Goal: Find specific page/section: Find specific page/section

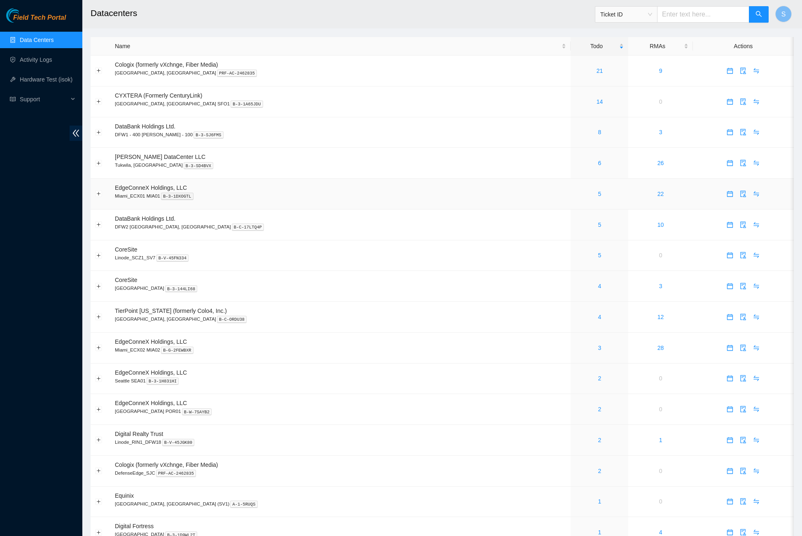
click at [471, 185] on td "EdgeConneX Holdings, LLC Miami_ECX01 MIA01 B-3-1DXOGTL" at bounding box center [340, 194] width 460 height 31
click at [637, 15] on span "Ticket ID" at bounding box center [626, 14] width 52 height 12
click at [611, 54] on div "Rack Number" at bounding box center [624, 56] width 52 height 9
click at [697, 16] on input "text" at bounding box center [703, 14] width 92 height 16
type input "B.17"
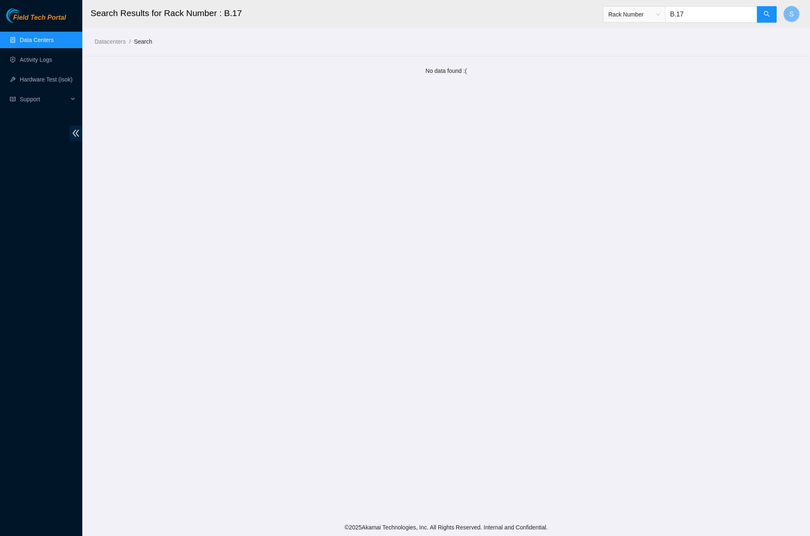
click at [44, 14] on span "Field Tech Portal" at bounding box center [39, 18] width 53 height 8
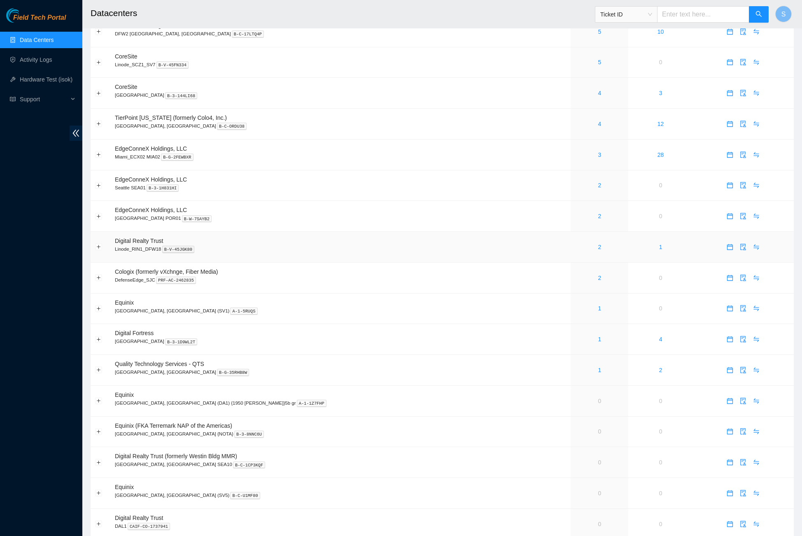
scroll to position [194, 0]
click at [660, 338] on td "4" at bounding box center [660, 338] width 64 height 31
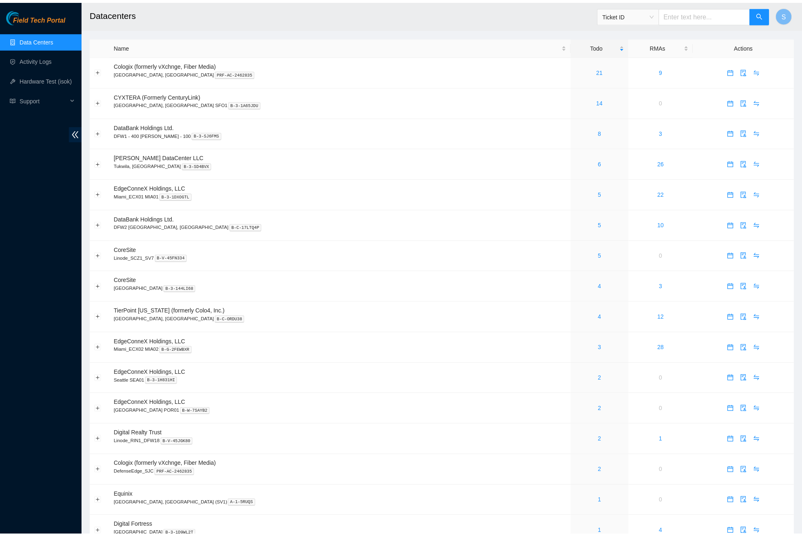
scroll to position [194, 0]
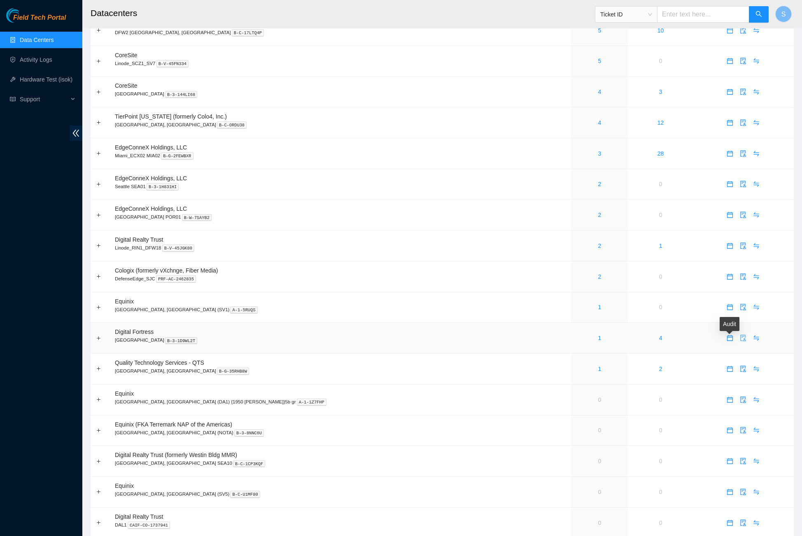
click at [737, 345] on button "button" at bounding box center [743, 337] width 13 height 13
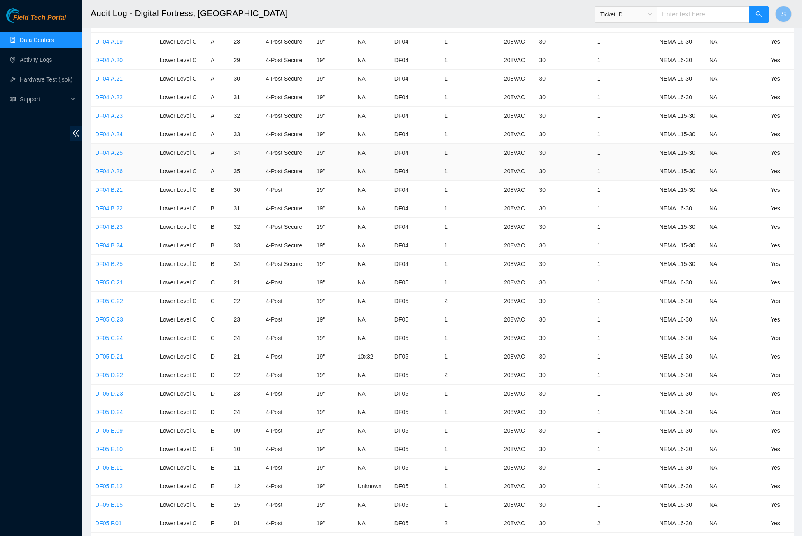
scroll to position [166, 0]
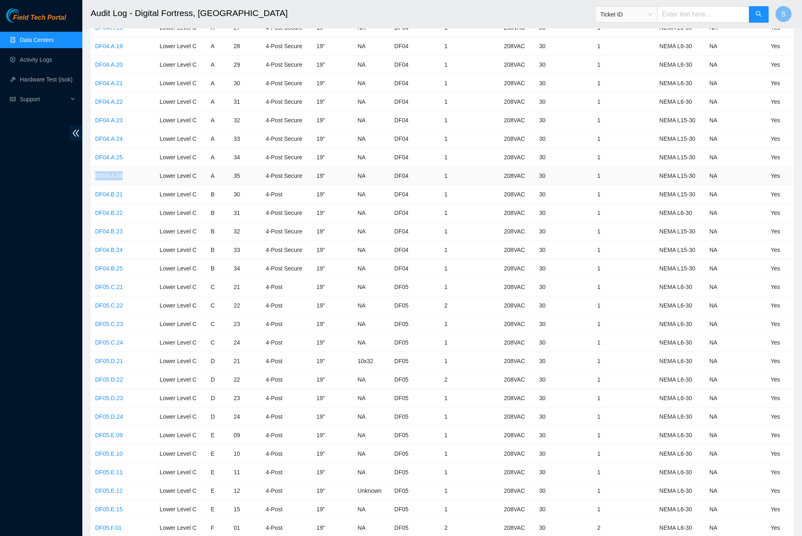
drag, startPoint x: 91, startPoint y: 170, endPoint x: 129, endPoint y: 173, distance: 37.6
click at [129, 173] on td "DF04.A.26" at bounding box center [123, 176] width 65 height 19
copy link "DF04.A.26"
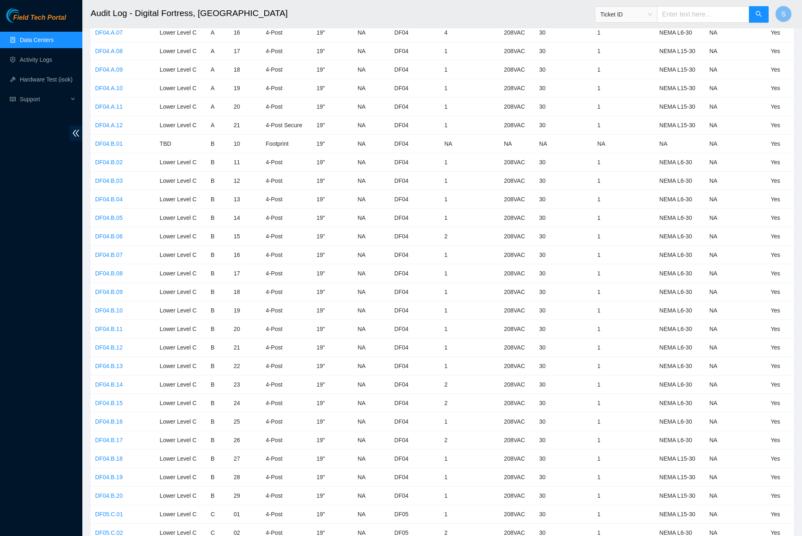
scroll to position [2309, 0]
drag, startPoint x: 135, startPoint y: 420, endPoint x: 96, endPoint y: 420, distance: 39.5
click at [96, 432] on td "DF04.B.17" at bounding box center [123, 441] width 65 height 19
copy link "DF04.B.17"
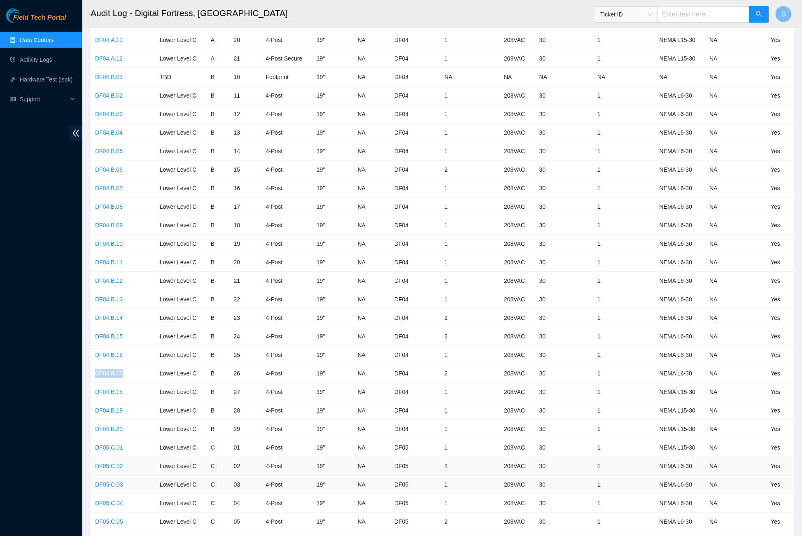
scroll to position [2386, 0]
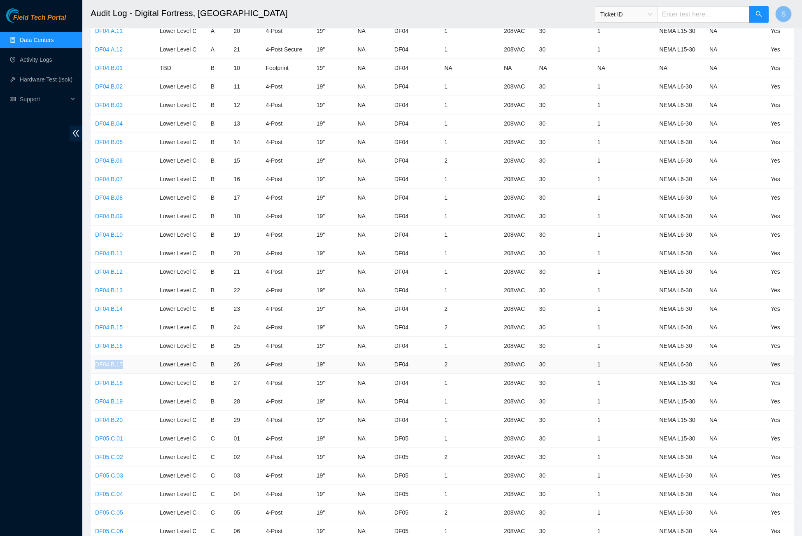
click at [112, 361] on link "DF04.B.17" at bounding box center [109, 364] width 28 height 7
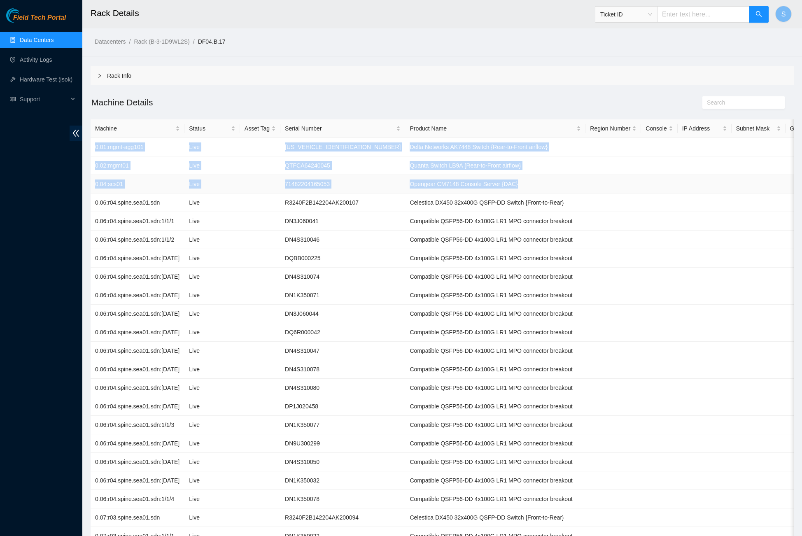
drag, startPoint x: 95, startPoint y: 146, endPoint x: 628, endPoint y: 188, distance: 534.9
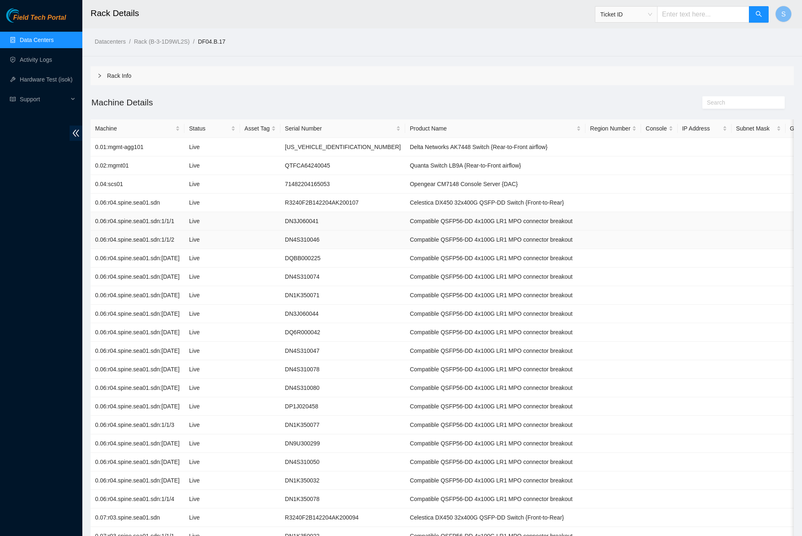
click at [660, 241] on td at bounding box center [659, 240] width 36 height 19
click at [280, 189] on td at bounding box center [260, 184] width 40 height 19
drag, startPoint x: 294, startPoint y: 184, endPoint x: 381, endPoint y: 178, distance: 87.5
click at [381, 178] on tr "0.04:scs01 Live 71482204165053 Opengear CM7148 Console Server {DAC}" at bounding box center [465, 184] width 749 height 19
click at [374, 185] on td "71482204165053" at bounding box center [342, 184] width 125 height 19
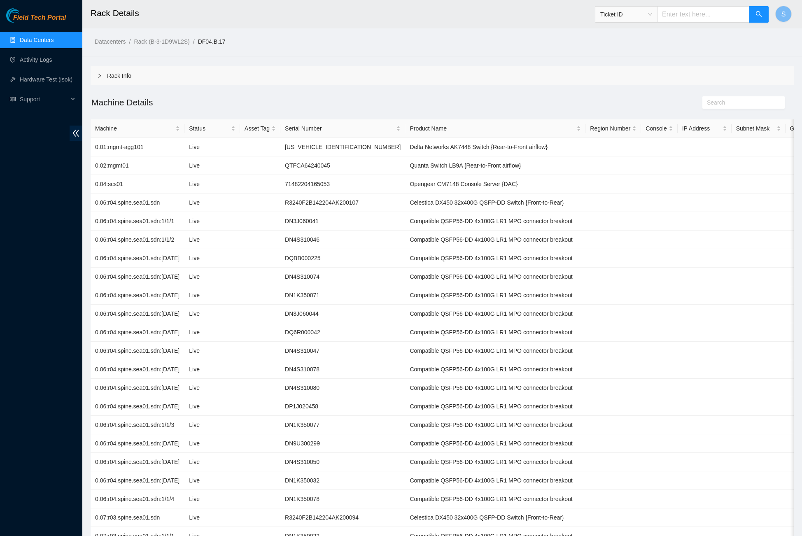
click at [444, 35] on div "Datacenters / Rack (B-3-1D9WL2S) / DF04.B.17 /" at bounding box center [352, 23] width 540 height 46
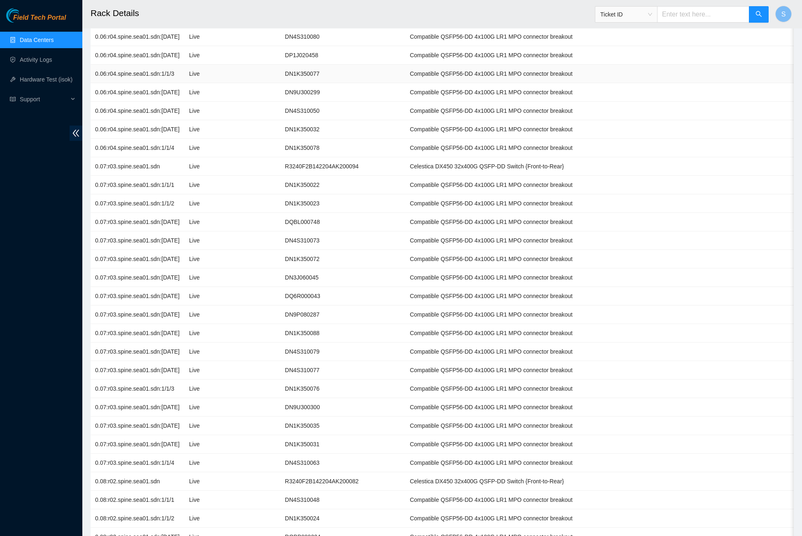
scroll to position [193, 0]
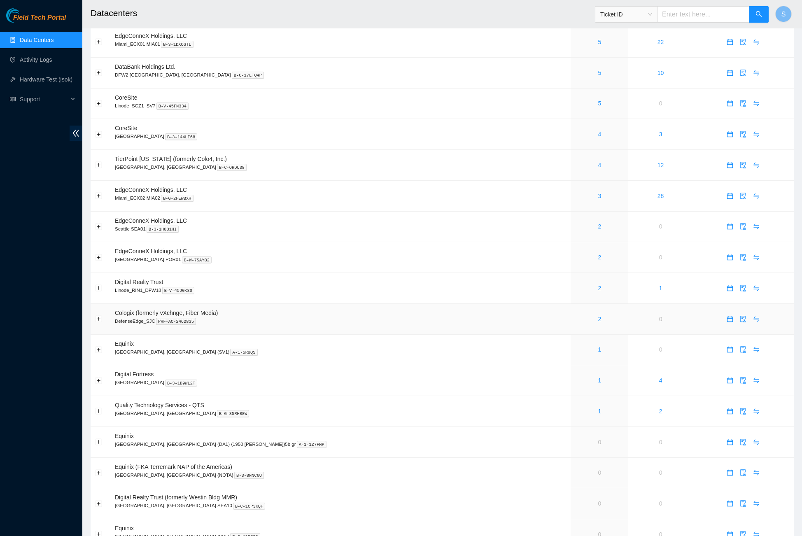
scroll to position [166, 0]
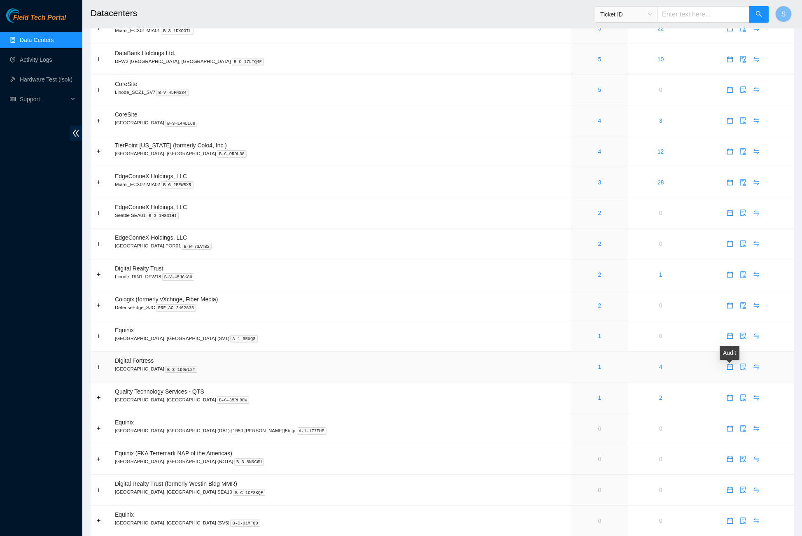
click at [740, 370] on icon "audit" at bounding box center [743, 367] width 7 height 7
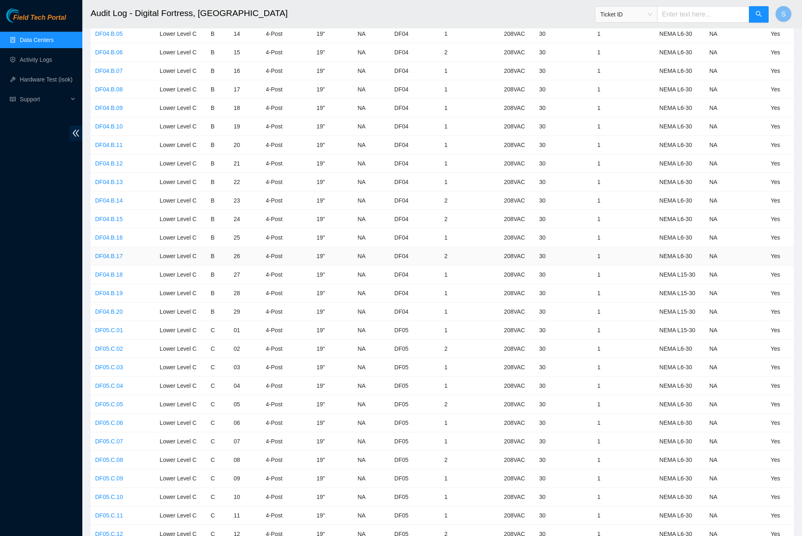
scroll to position [2477, 0]
drag, startPoint x: 269, startPoint y: 398, endPoint x: 111, endPoint y: 250, distance: 217.0
click at [111, 269] on link "DF04.B.17" at bounding box center [109, 272] width 28 height 7
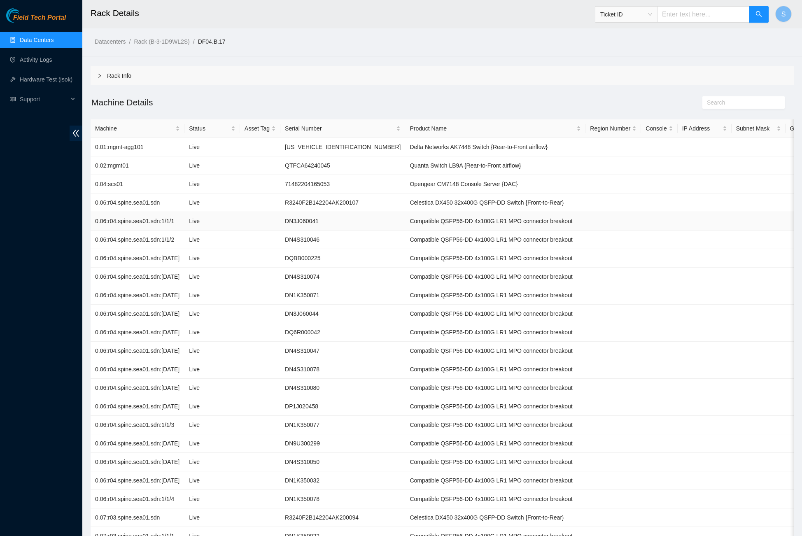
click at [676, 227] on td at bounding box center [659, 221] width 36 height 19
drag, startPoint x: 208, startPoint y: 104, endPoint x: 210, endPoint y: 117, distance: 12.9
click at [208, 107] on h2 "Machine Details" at bounding box center [354, 103] width 527 height 14
click at [241, 105] on h2 "Machine Details" at bounding box center [354, 103] width 527 height 14
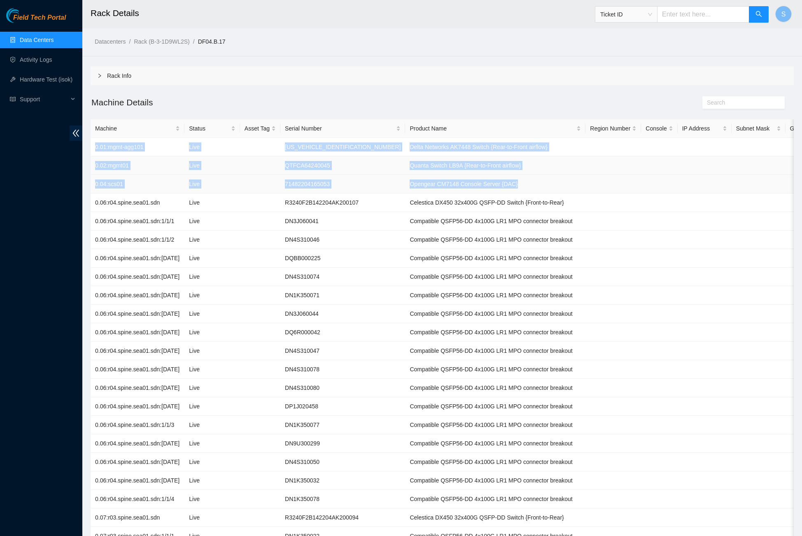
drag, startPoint x: 96, startPoint y: 145, endPoint x: 502, endPoint y: 165, distance: 406.9
copy tbody "0.01:mgmt-agg101 Live AK7448DG20C300153 Delta Networks AK7448 Switch {Rear-to-F…"
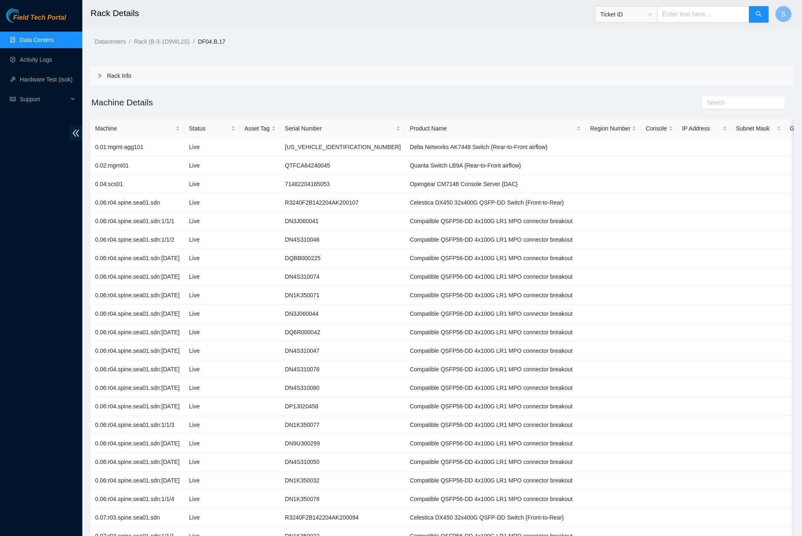
click at [551, 104] on h2 "Machine Details" at bounding box center [354, 103] width 527 height 14
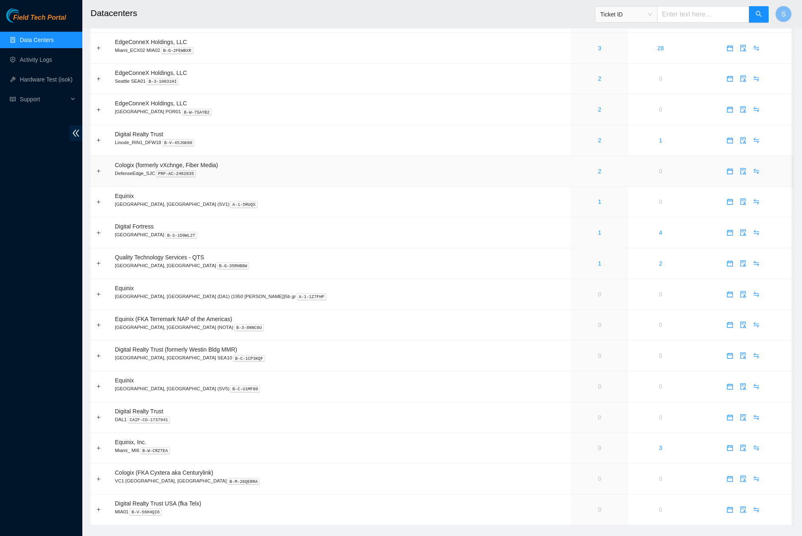
scroll to position [302, 0]
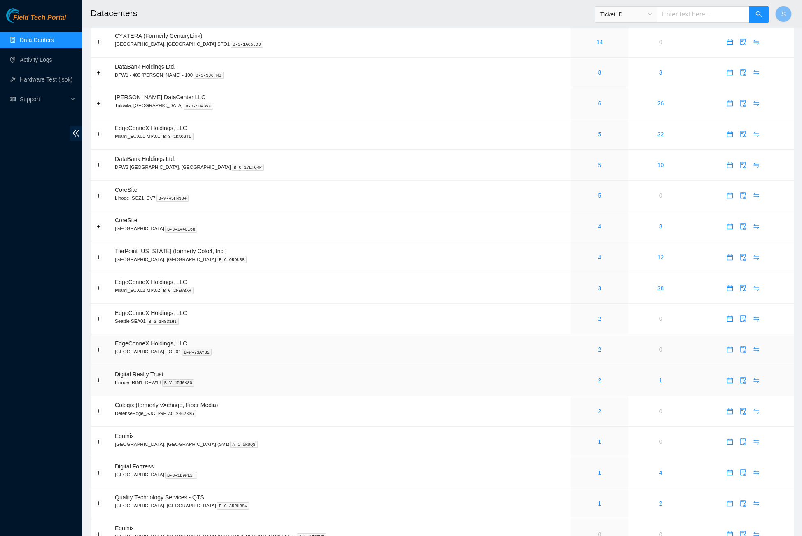
scroll to position [117, 0]
